Goal: Book appointment/travel/reservation

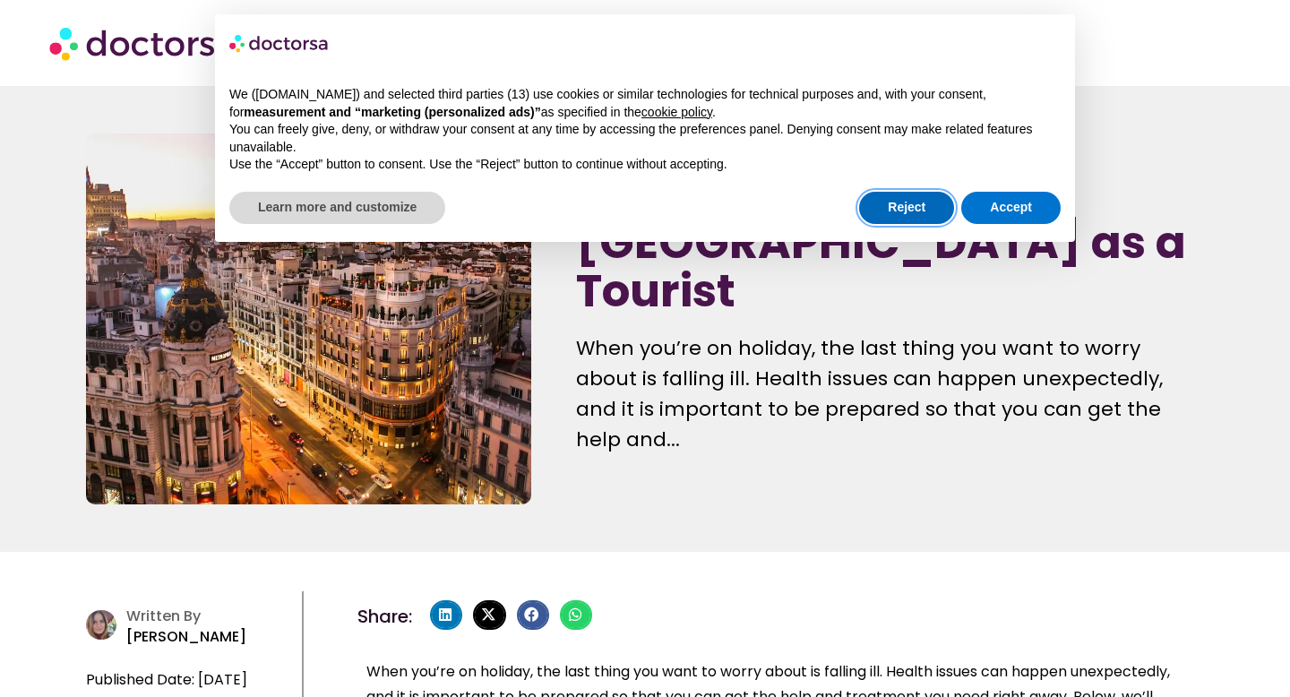
click at [910, 202] on button "Reject" at bounding box center [906, 208] width 95 height 32
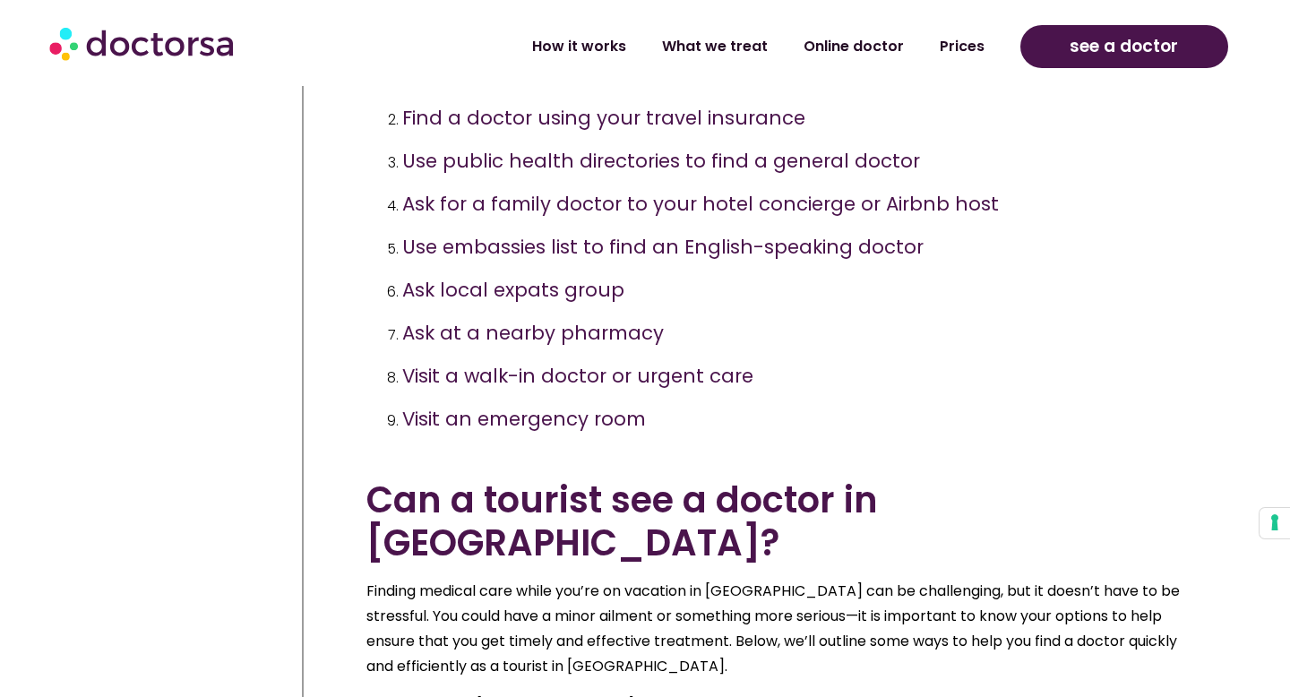
scroll to position [1098, 0]
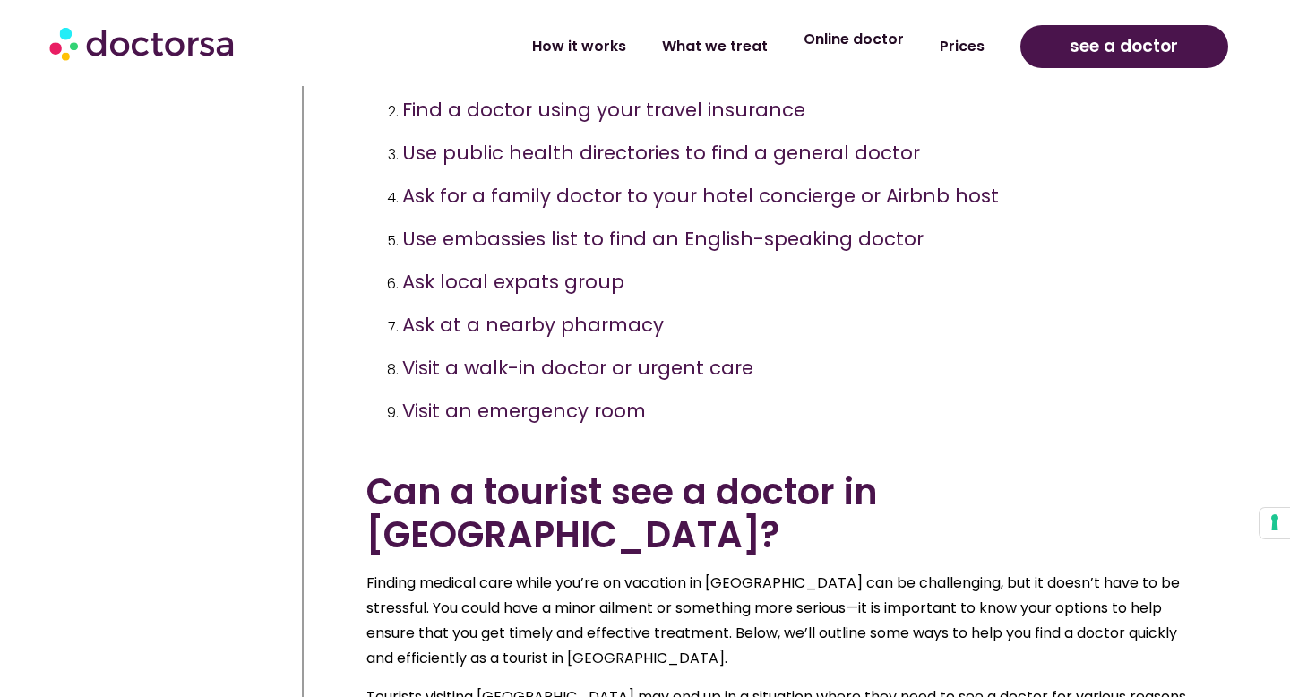
click at [857, 36] on link "Online doctor" at bounding box center [853, 39] width 136 height 41
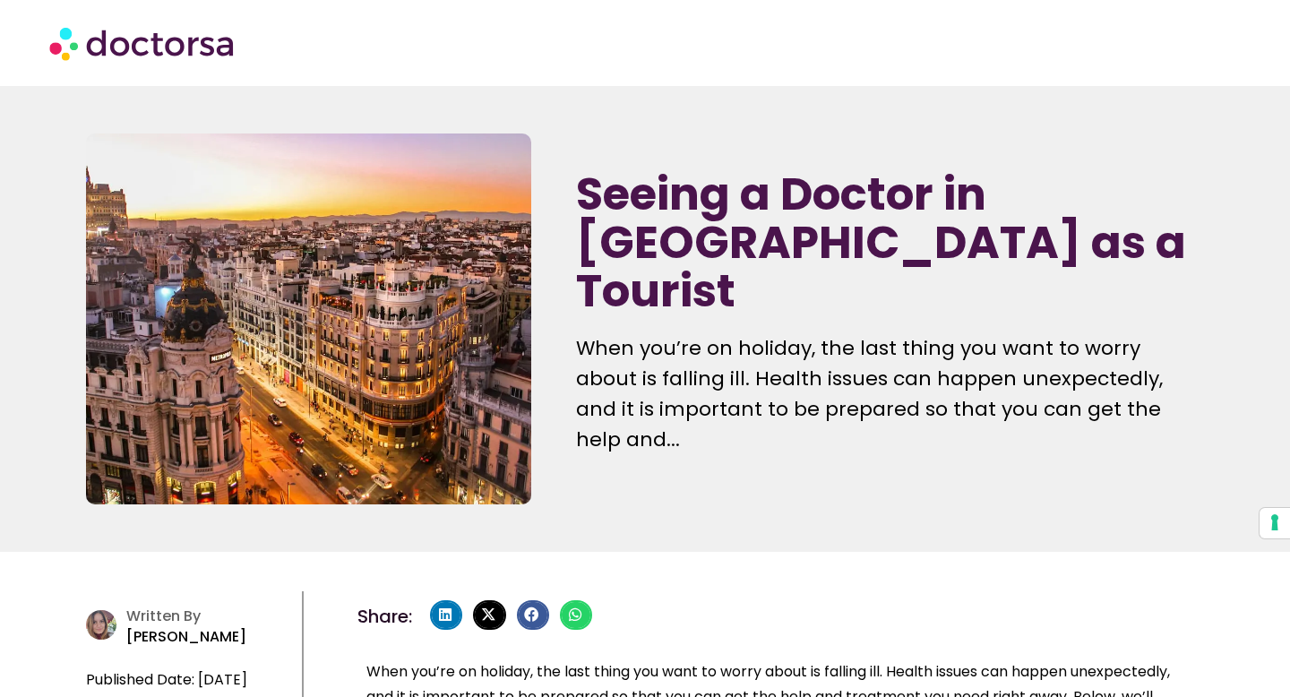
click at [905, 241] on h1 "Seeing a Doctor in Spain as a Tourist" at bounding box center [889, 242] width 627 height 145
click at [217, 46] on img at bounding box center [143, 43] width 188 height 54
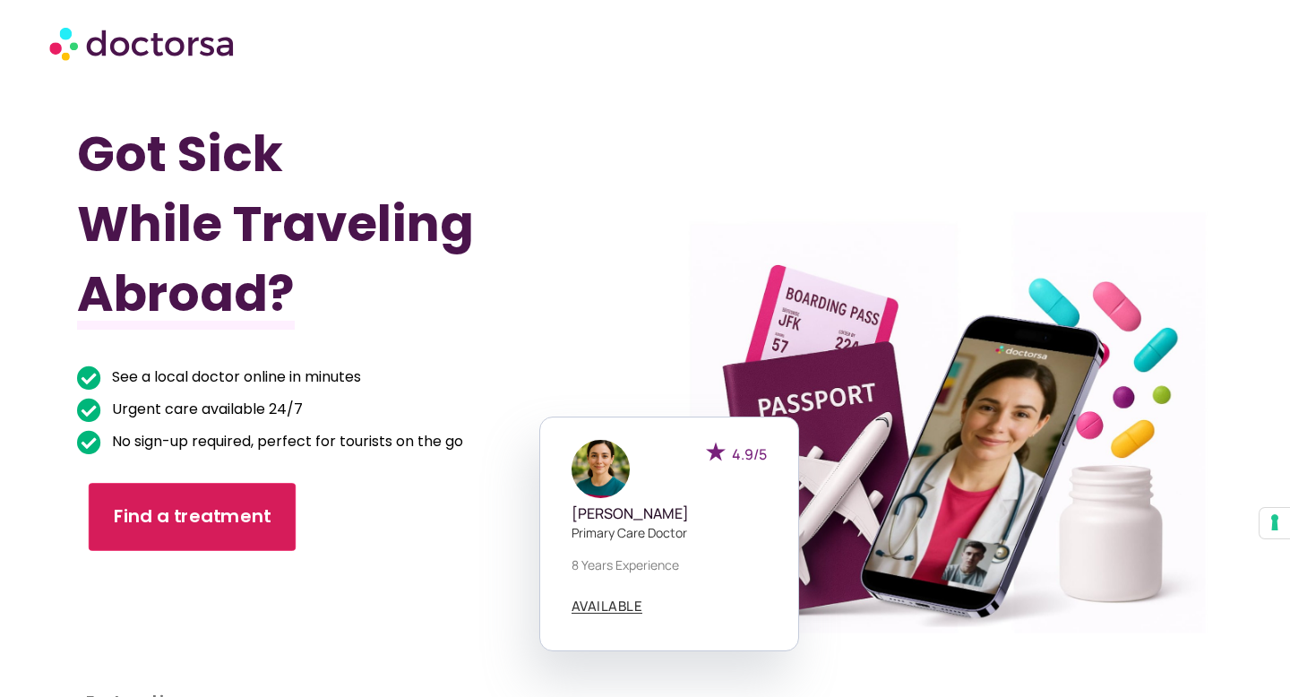
click at [196, 491] on link "Find a treatment" at bounding box center [192, 517] width 207 height 68
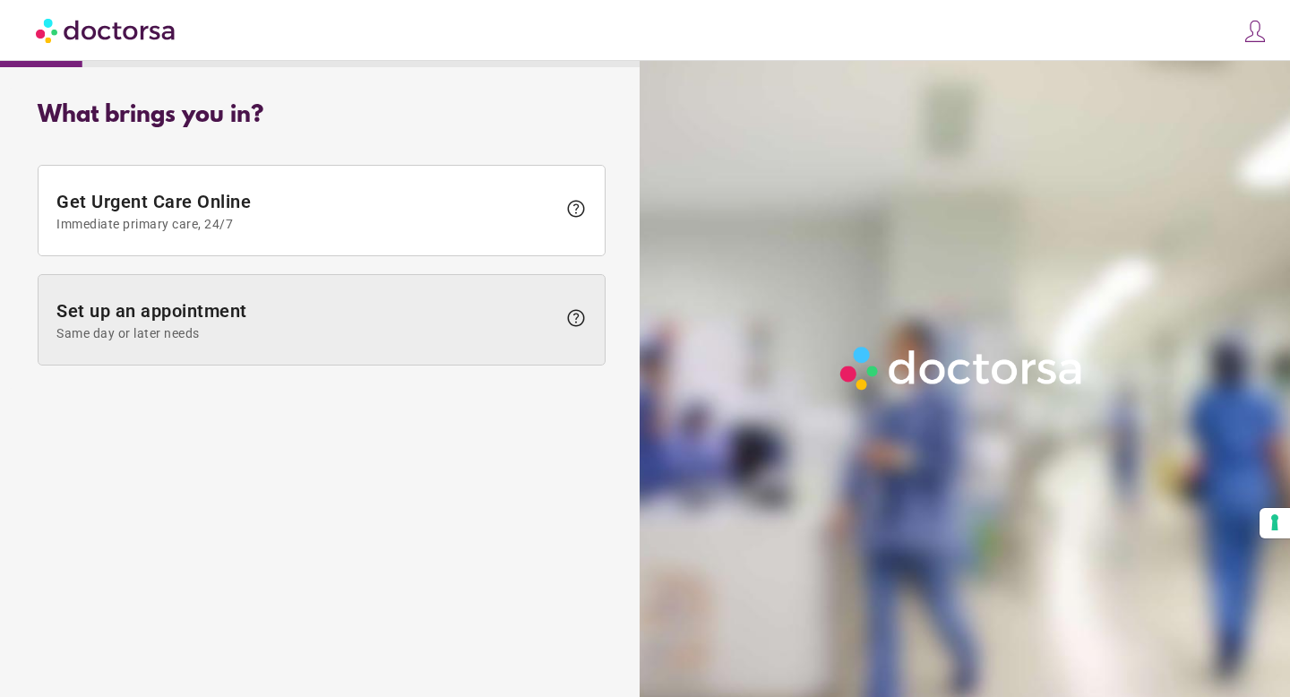
click at [220, 338] on span "Same day or later needs" at bounding box center [306, 333] width 500 height 14
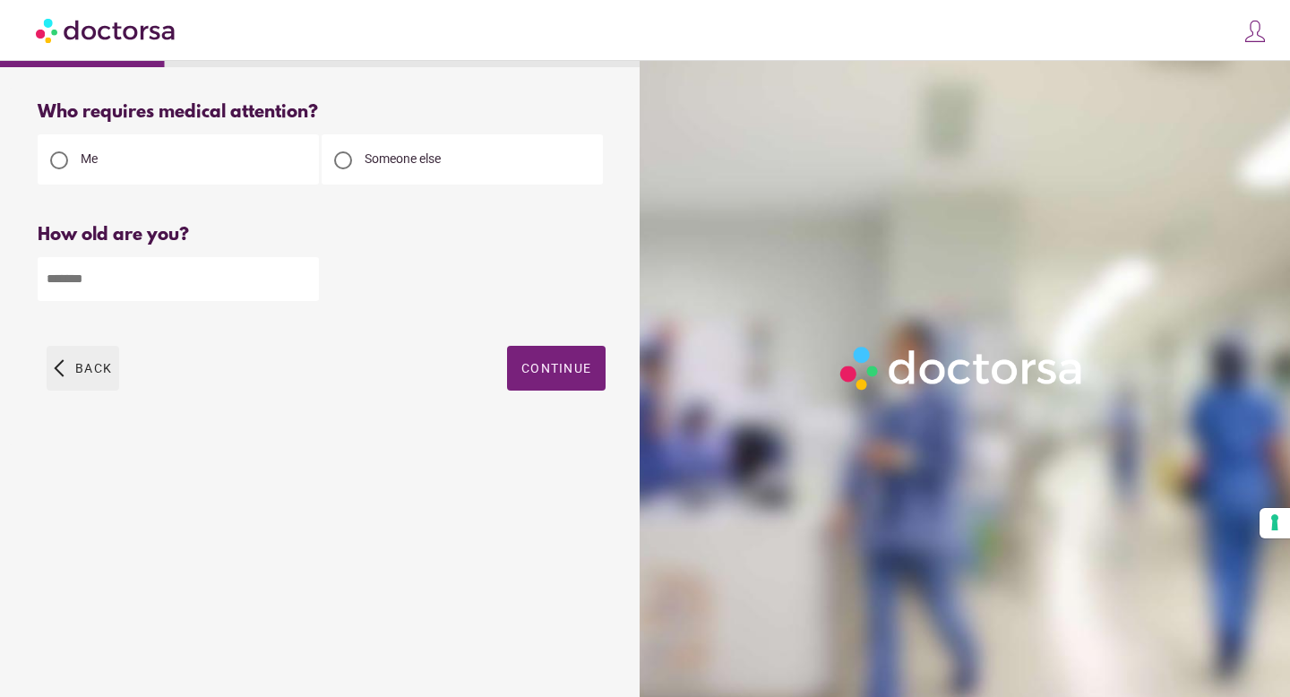
click at [91, 374] on span "Back" at bounding box center [93, 368] width 37 height 14
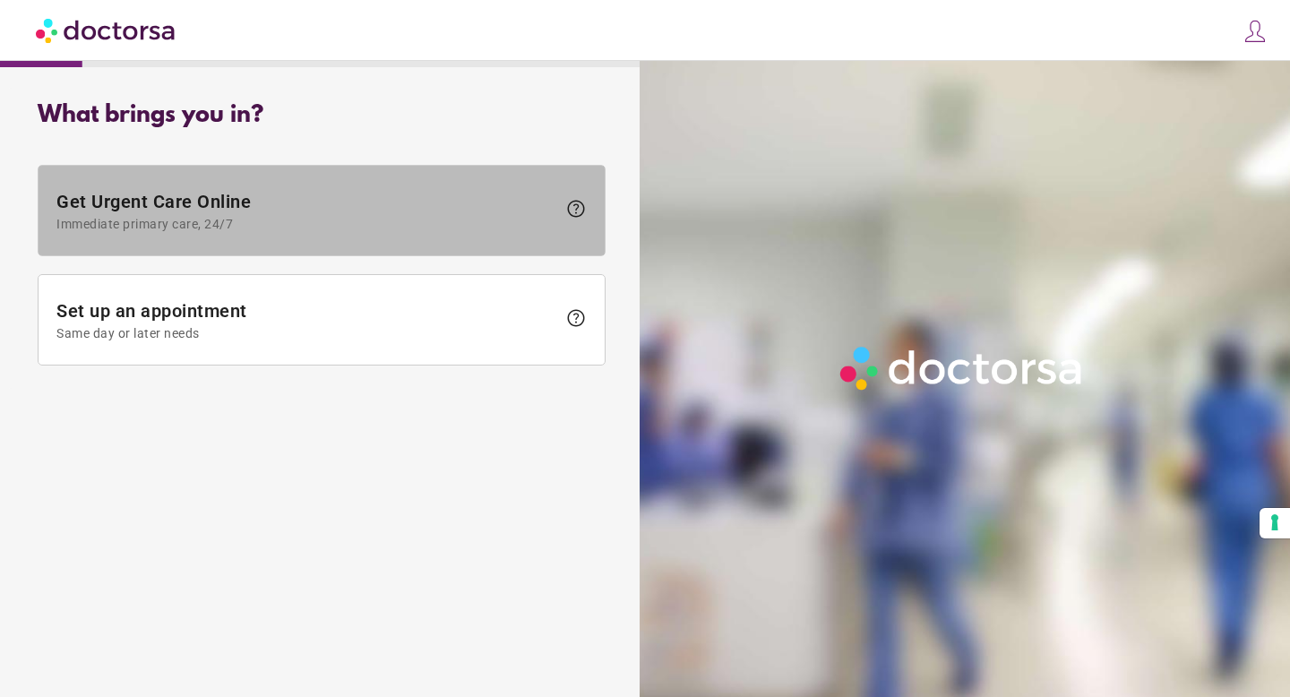
click at [260, 229] on span "Immediate primary care, 24/7" at bounding box center [306, 224] width 500 height 14
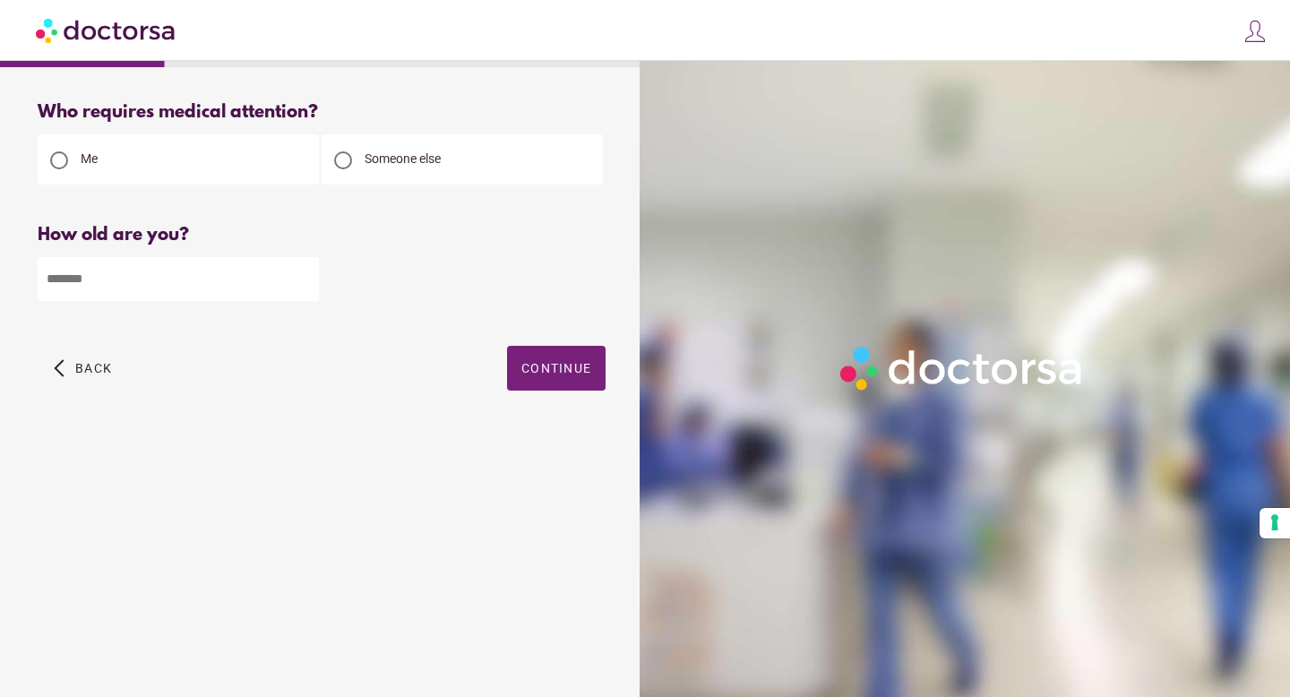
click at [150, 277] on input "number" at bounding box center [178, 279] width 281 height 44
type input "**"
click at [532, 364] on span "Continue" at bounding box center [556, 368] width 70 height 14
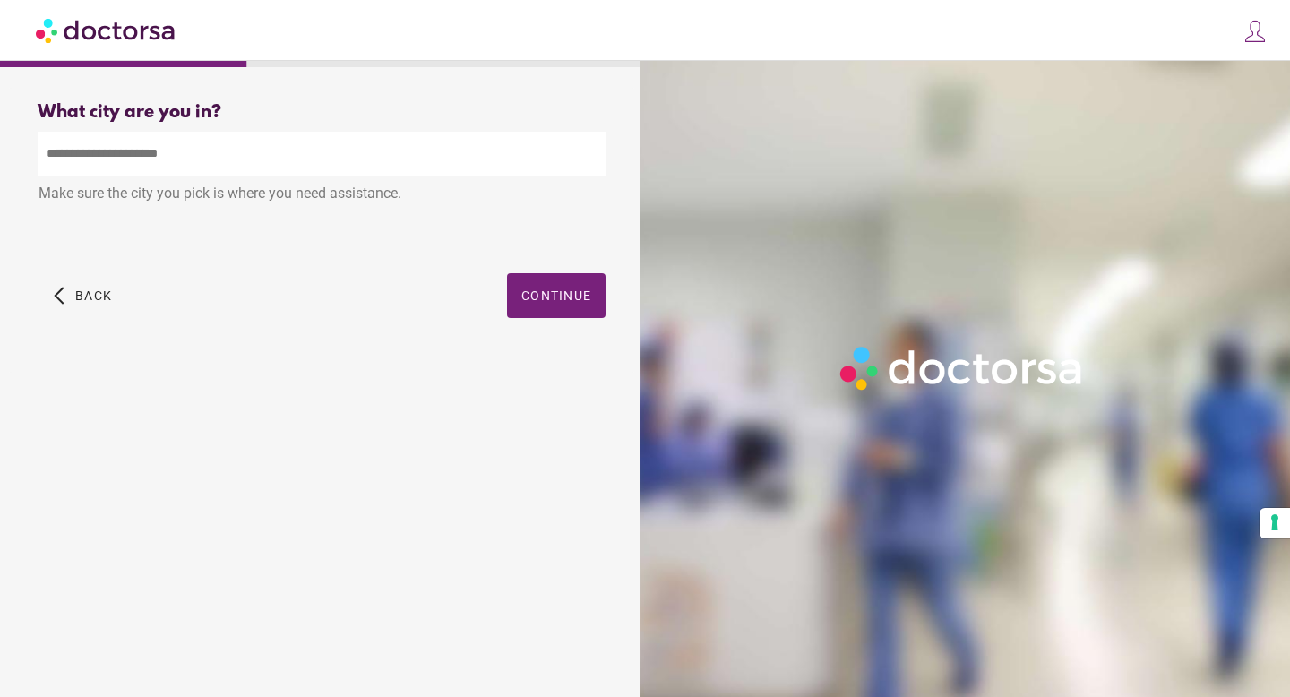
click at [334, 174] on input "text" at bounding box center [322, 154] width 568 height 44
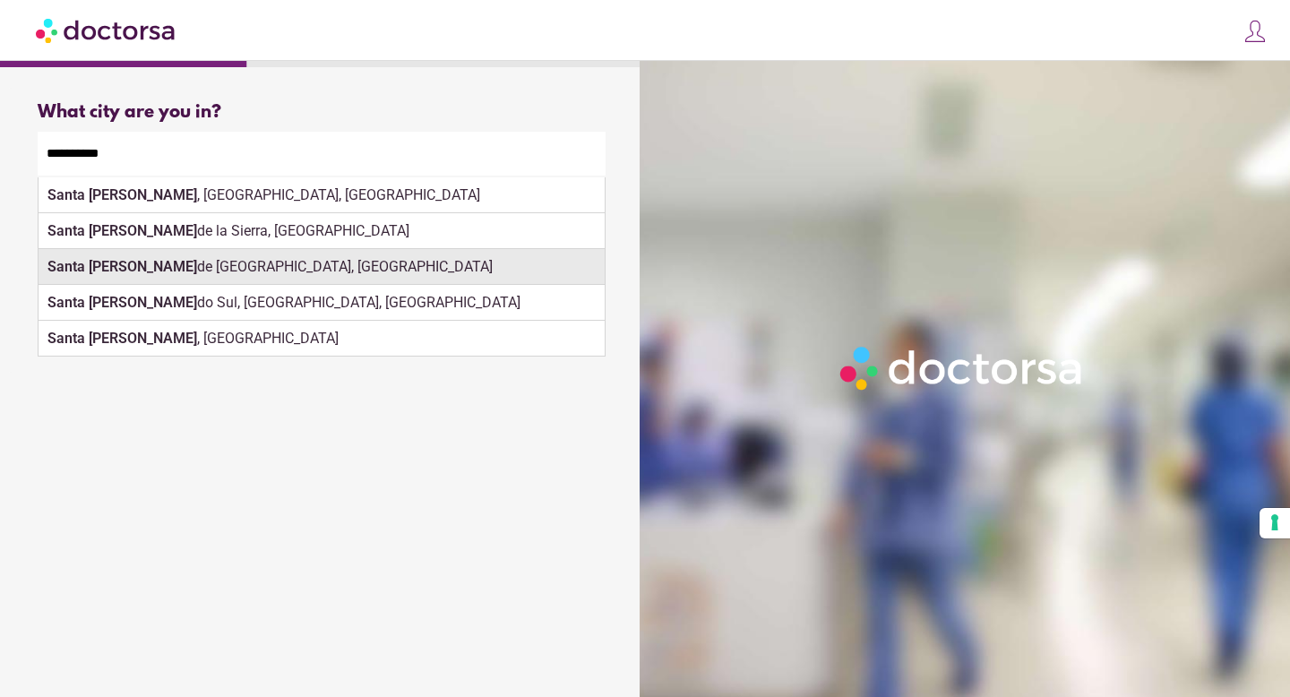
click at [248, 258] on div "[GEOGRAPHIC_DATA][PERSON_NAME], [GEOGRAPHIC_DATA]" at bounding box center [322, 267] width 566 height 36
type input "**********"
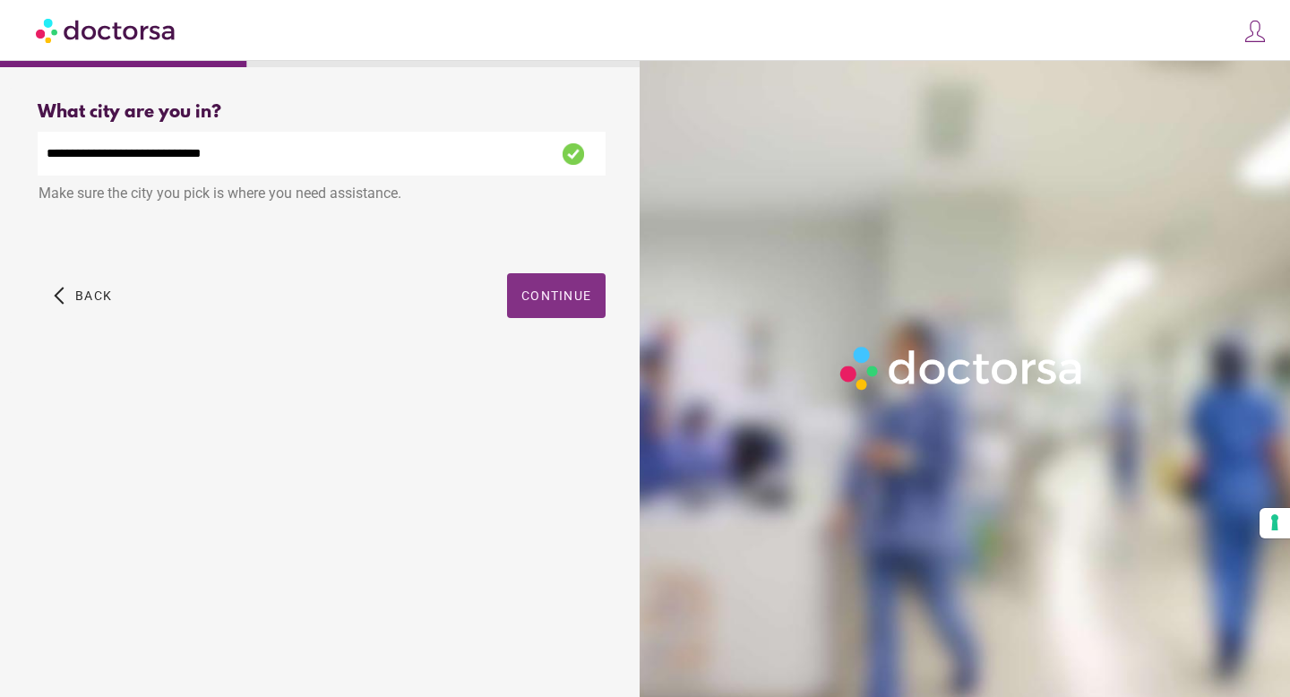
click at [543, 299] on span "Continue" at bounding box center [556, 295] width 70 height 14
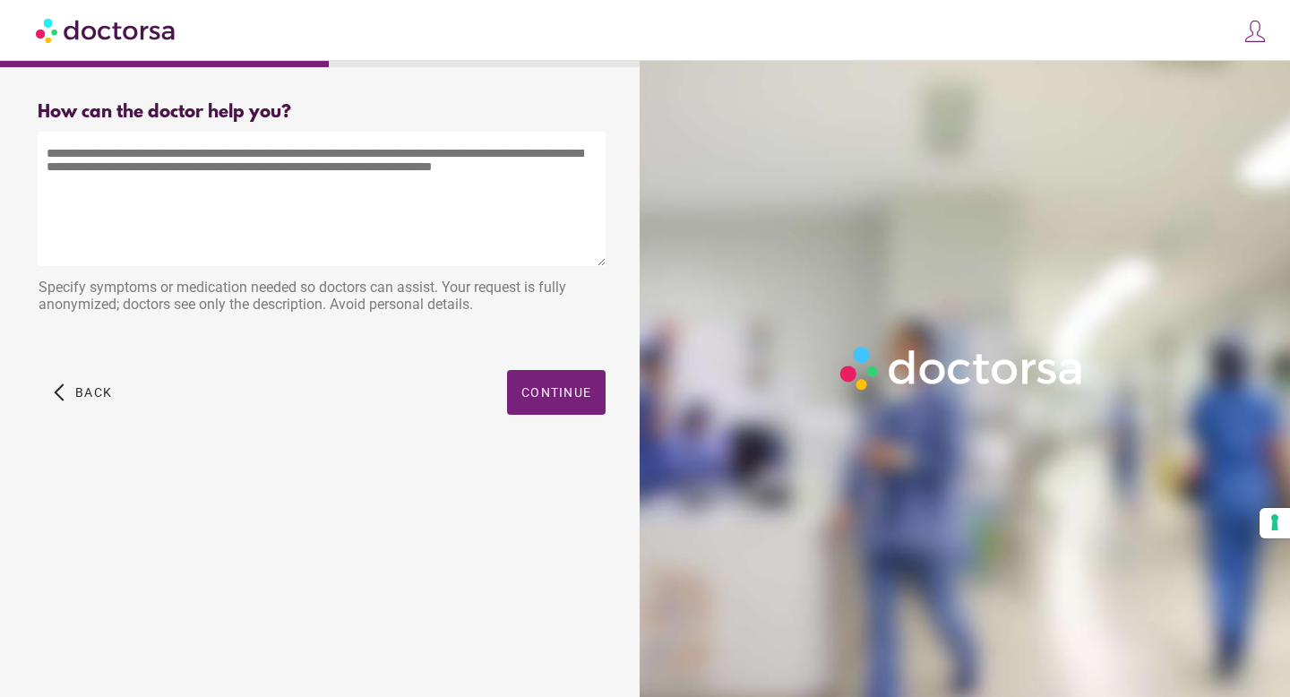
click at [465, 245] on textarea at bounding box center [322, 199] width 568 height 134
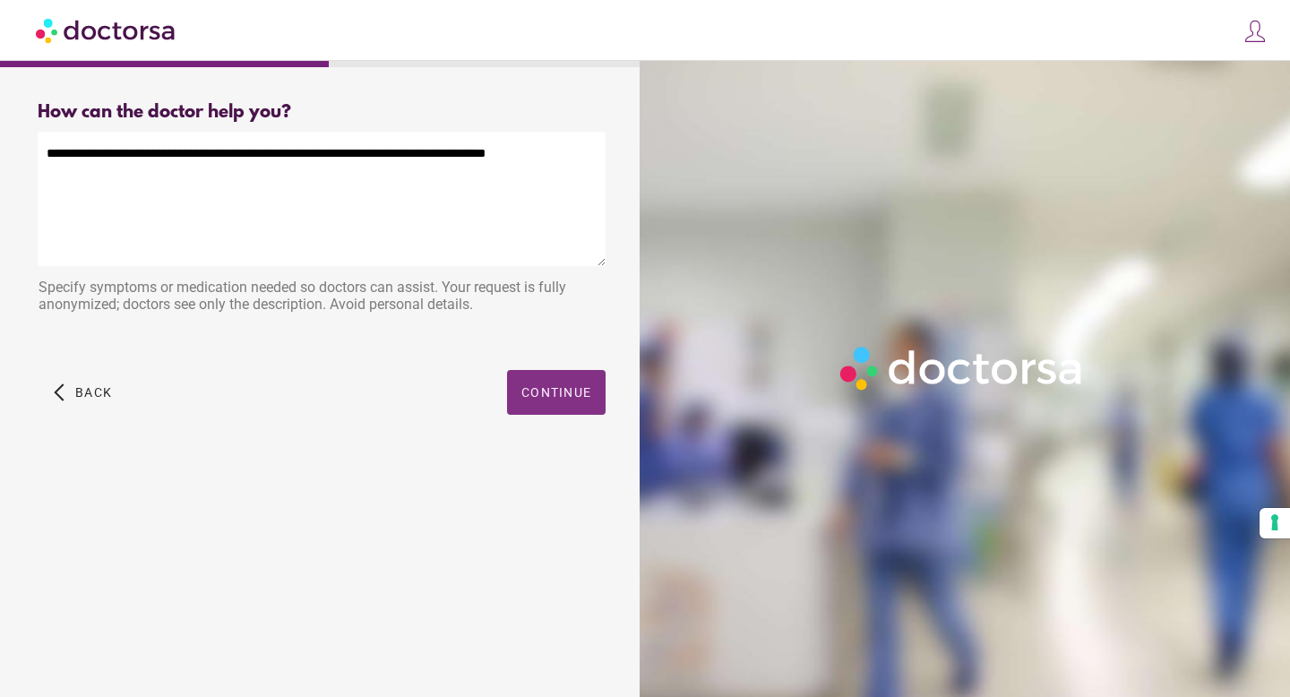
type textarea "**********"
click at [548, 386] on span "Continue" at bounding box center [556, 392] width 70 height 14
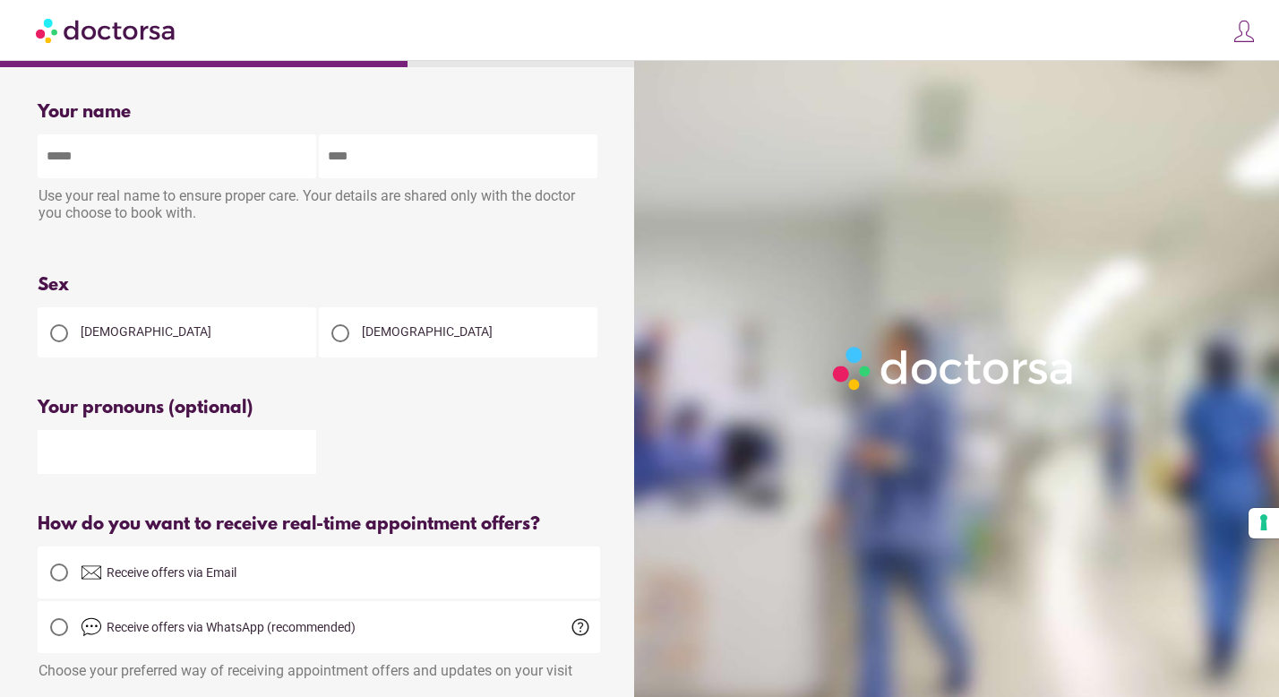
click at [215, 166] on input "text" at bounding box center [177, 156] width 279 height 44
type input "*******"
type input "**********"
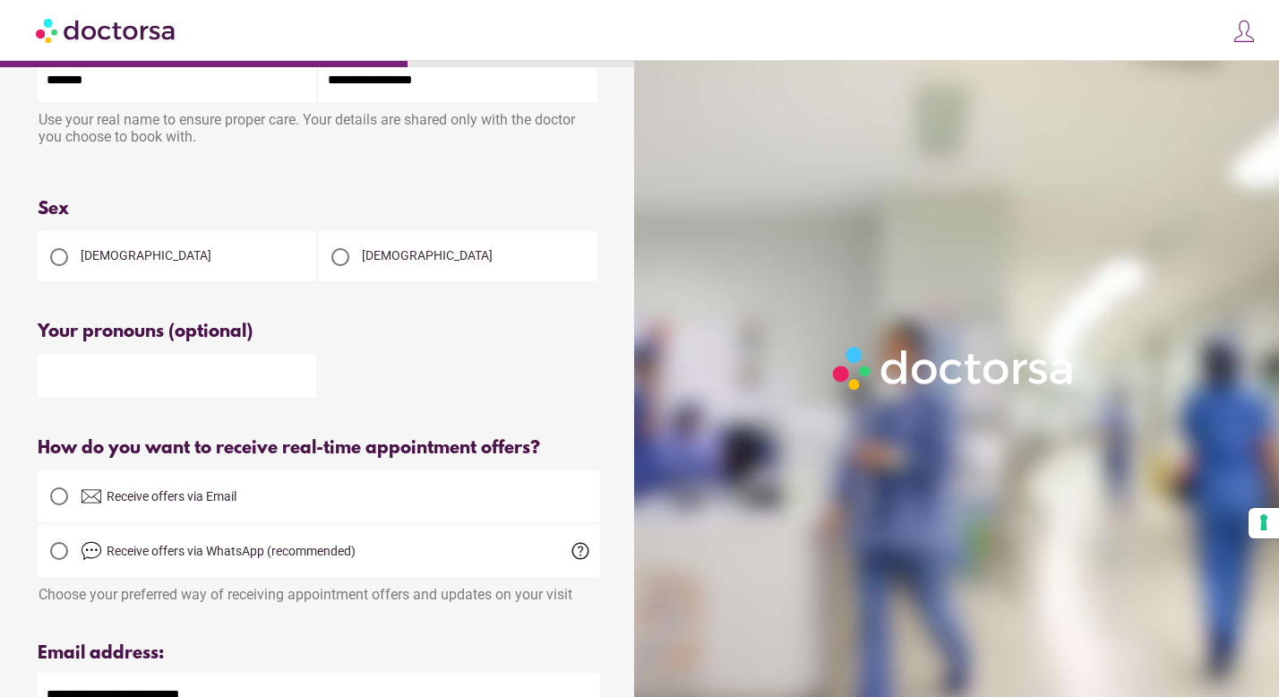
scroll to position [99, 0]
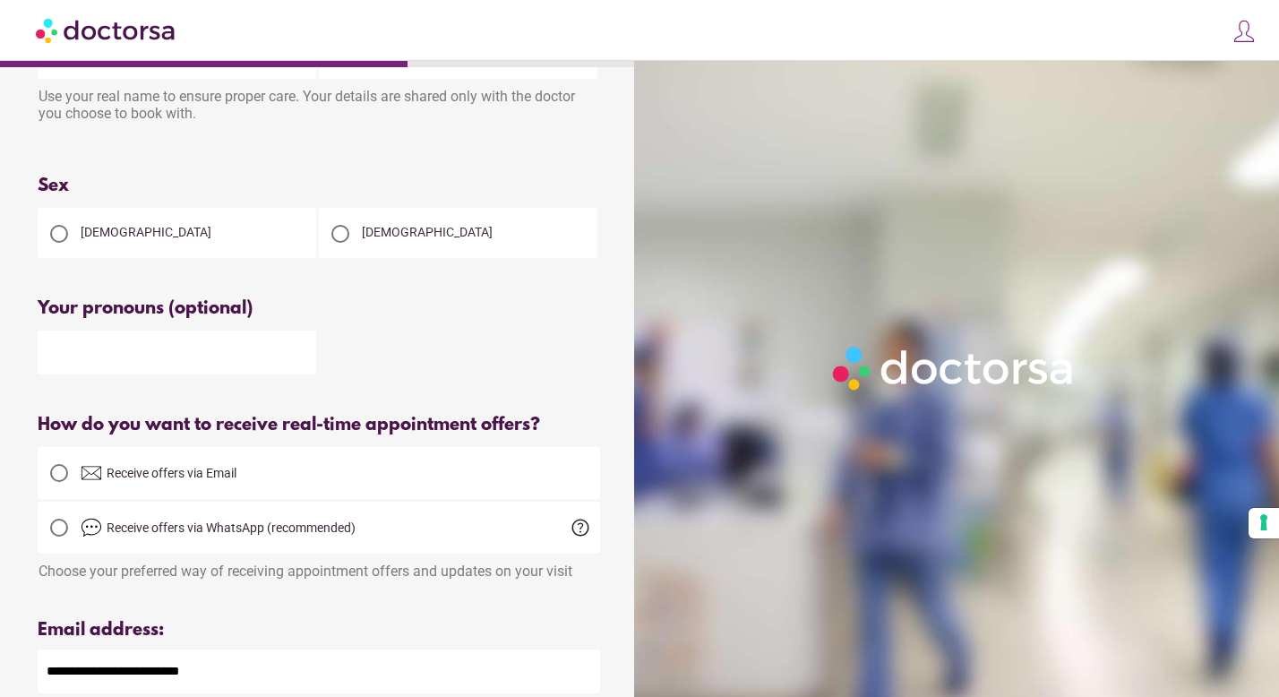
click at [74, 236] on div at bounding box center [59, 234] width 36 height 36
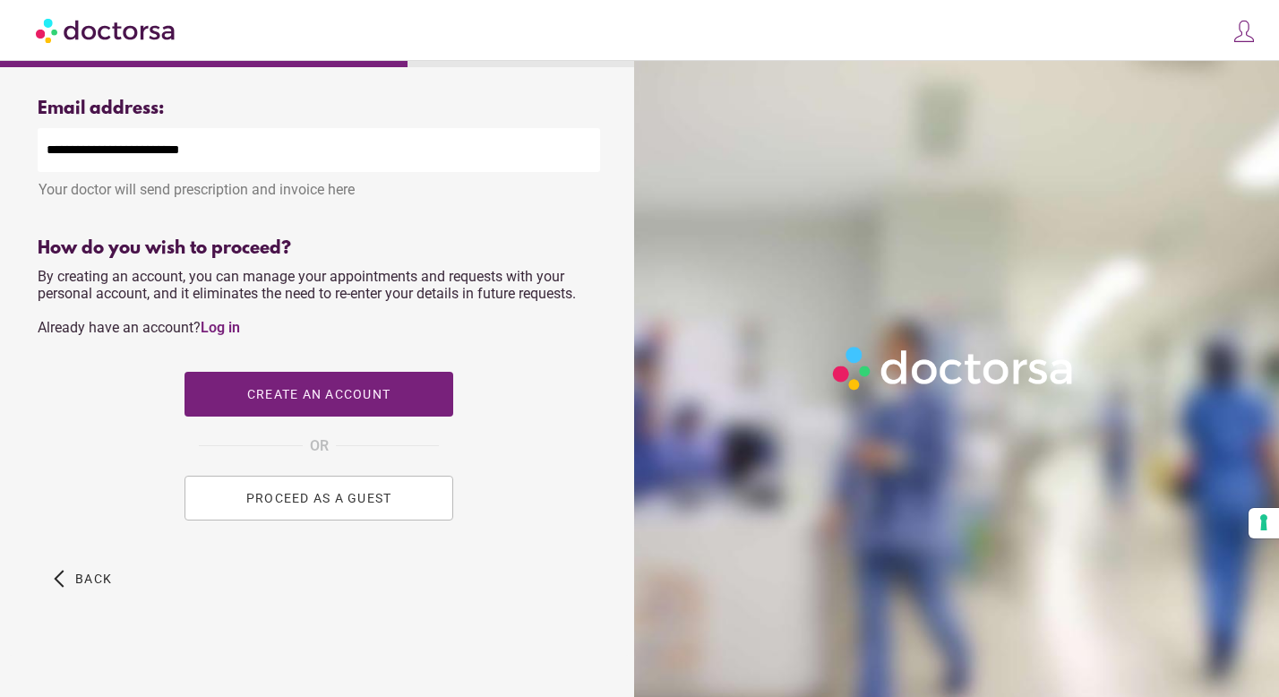
scroll to position [629, 0]
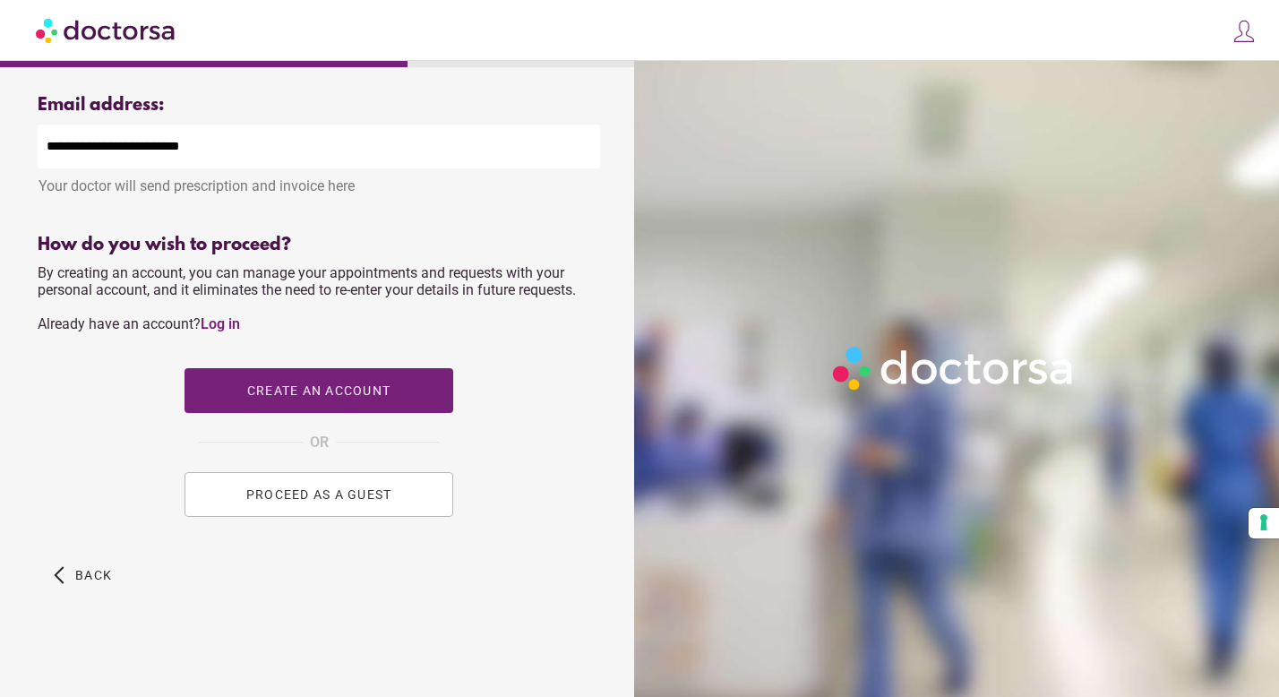
click at [249, 505] on button "PROCEED AS A GUEST" at bounding box center [318, 494] width 269 height 45
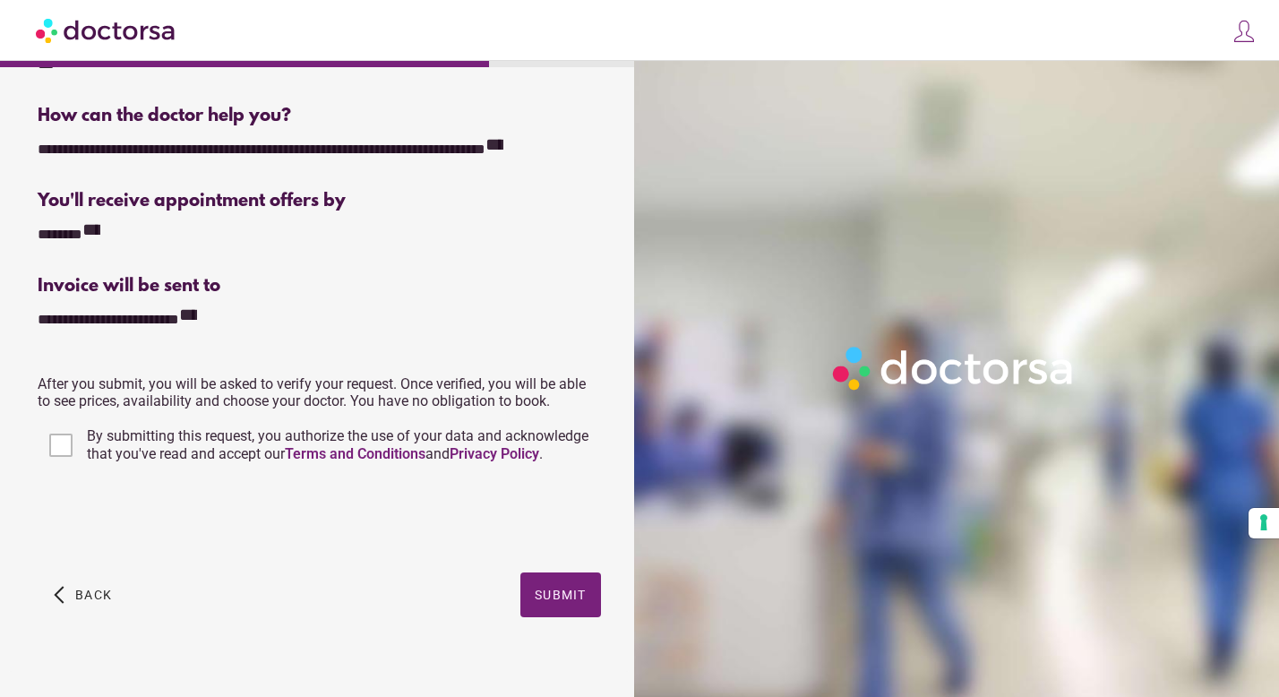
scroll to position [328, 0]
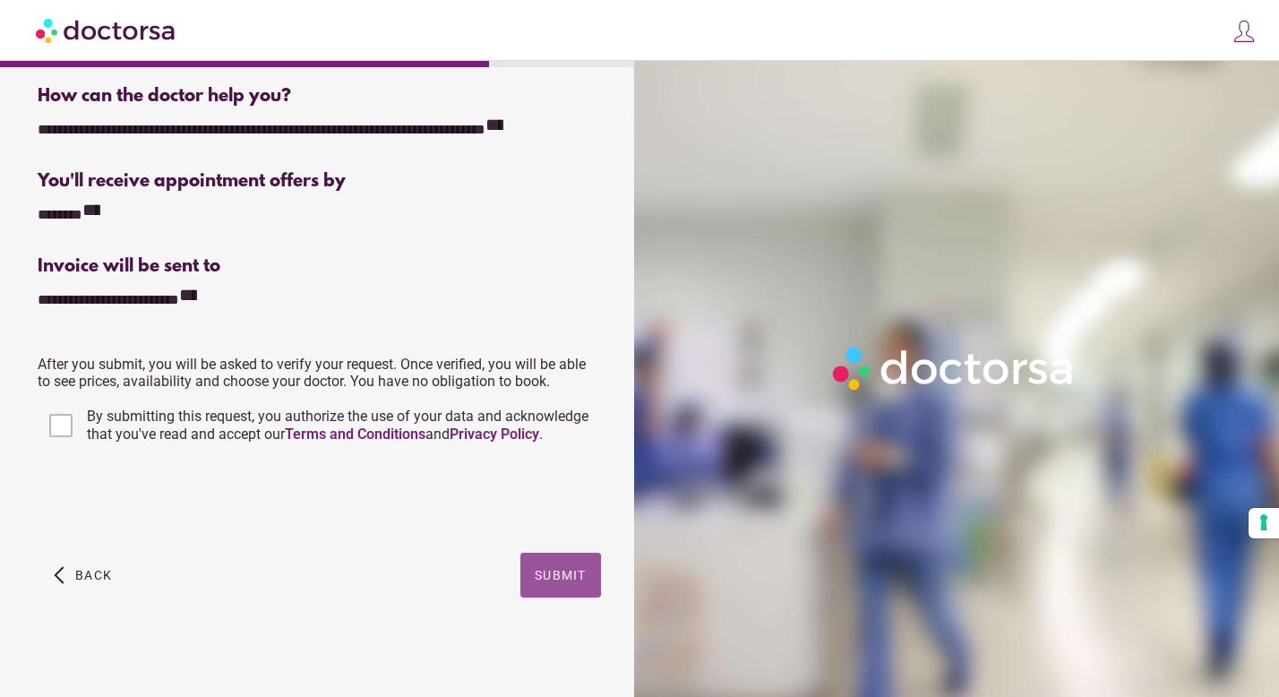
click at [548, 578] on span "Submit" at bounding box center [561, 575] width 52 height 14
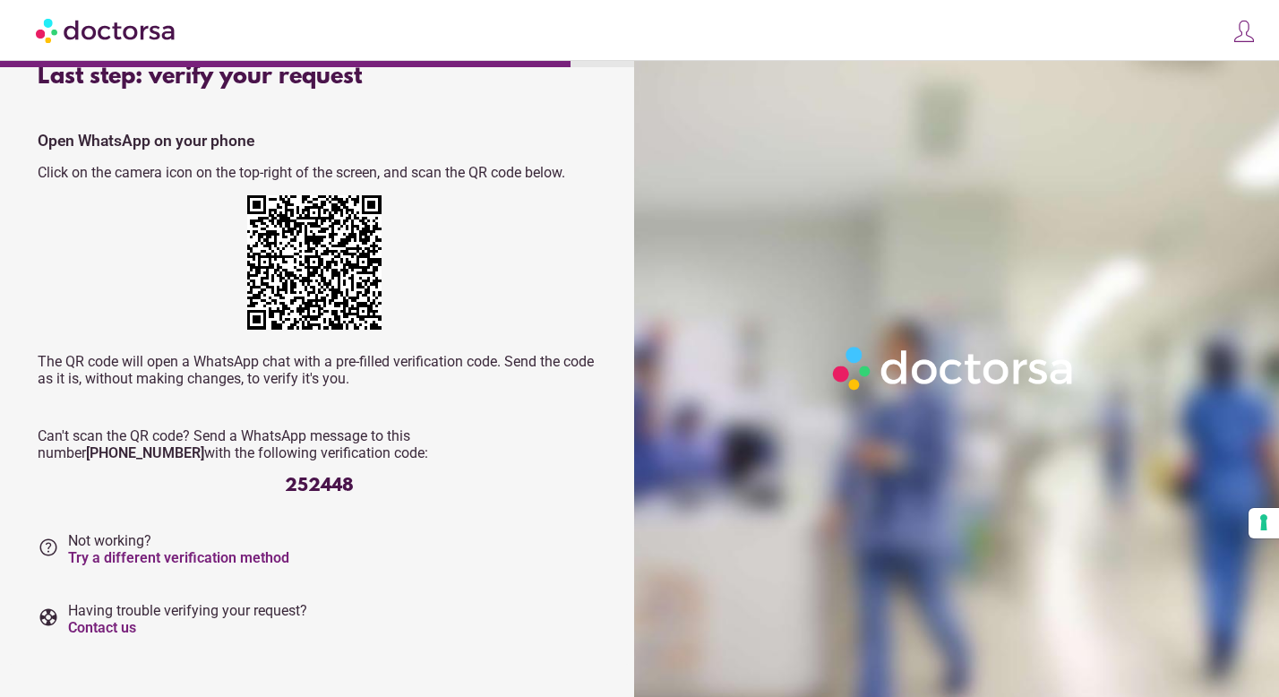
scroll to position [52, 0]
